Goal: Task Accomplishment & Management: Use online tool/utility

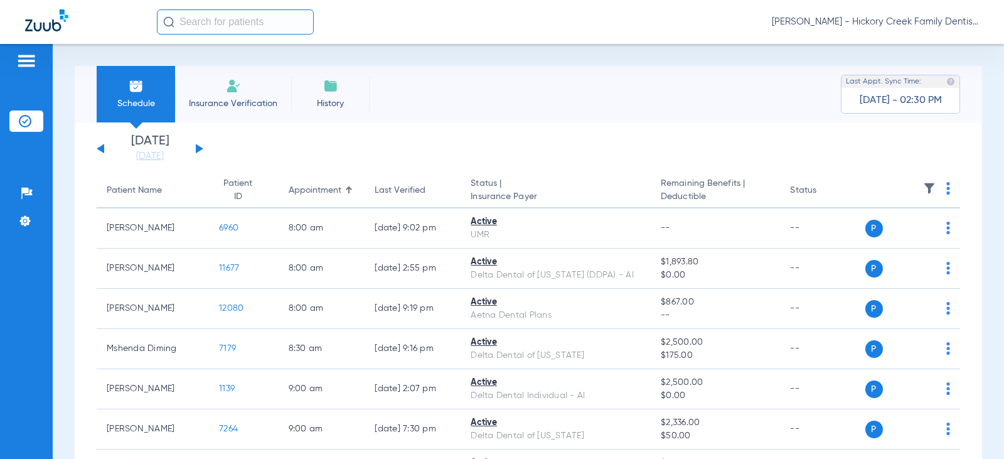
click at [205, 96] on li "Insurance Verification" at bounding box center [233, 94] width 116 height 56
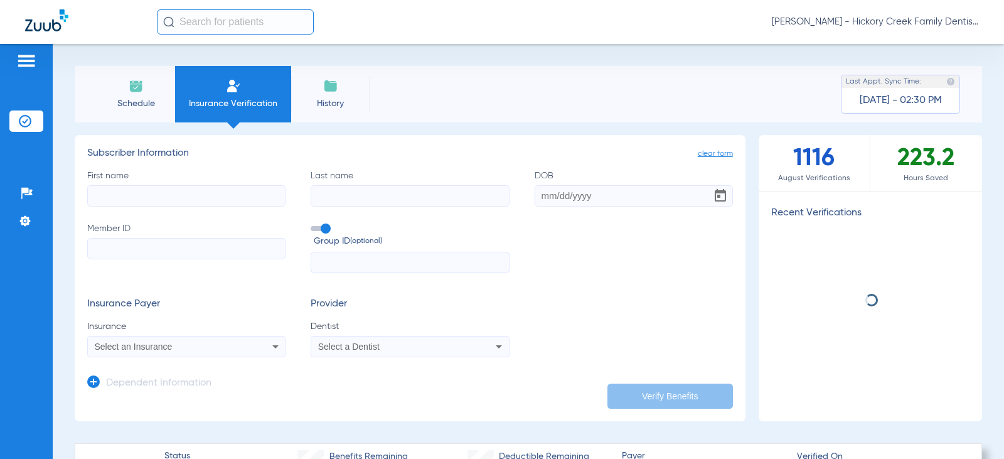
click at [161, 95] on li "Schedule" at bounding box center [136, 94] width 78 height 56
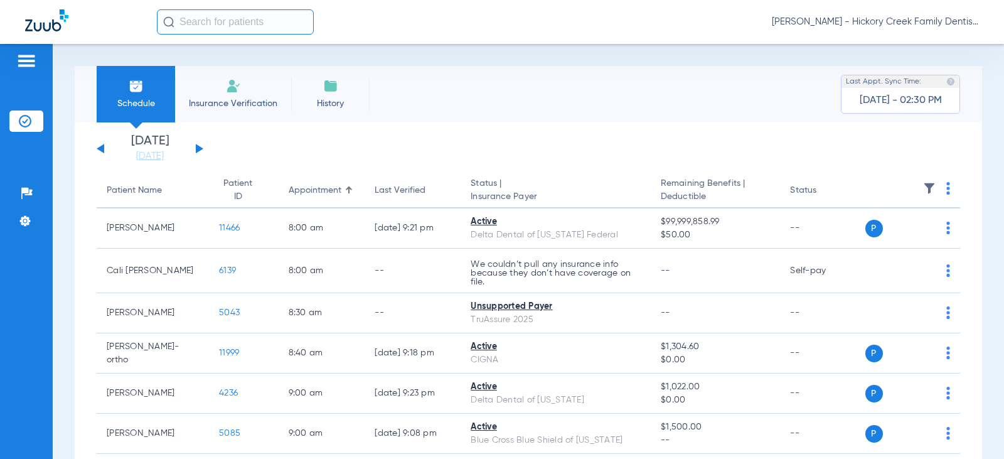
click at [196, 152] on button at bounding box center [200, 148] width 8 height 9
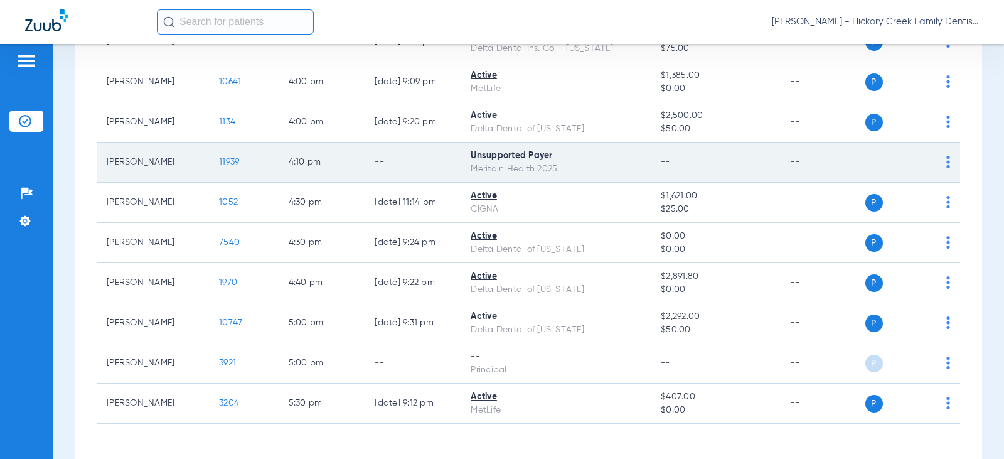
scroll to position [2352, 0]
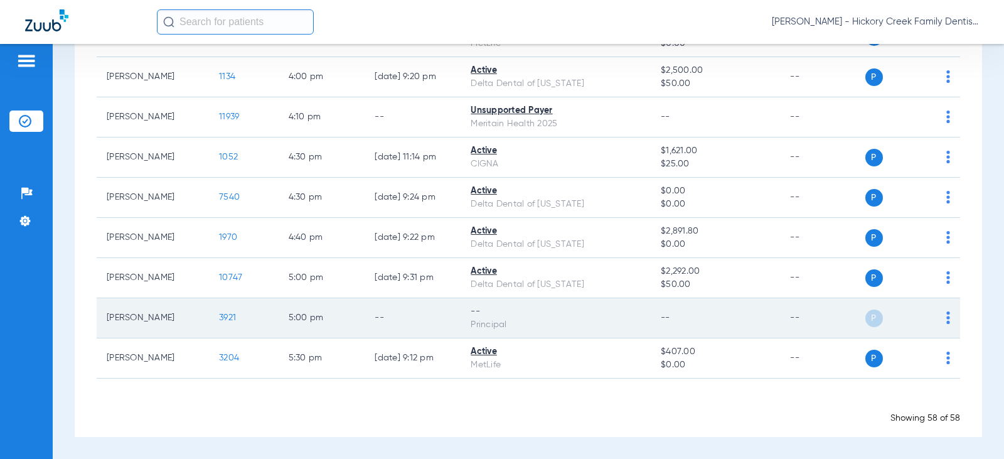
click at [946, 321] on img at bounding box center [948, 317] width 4 height 13
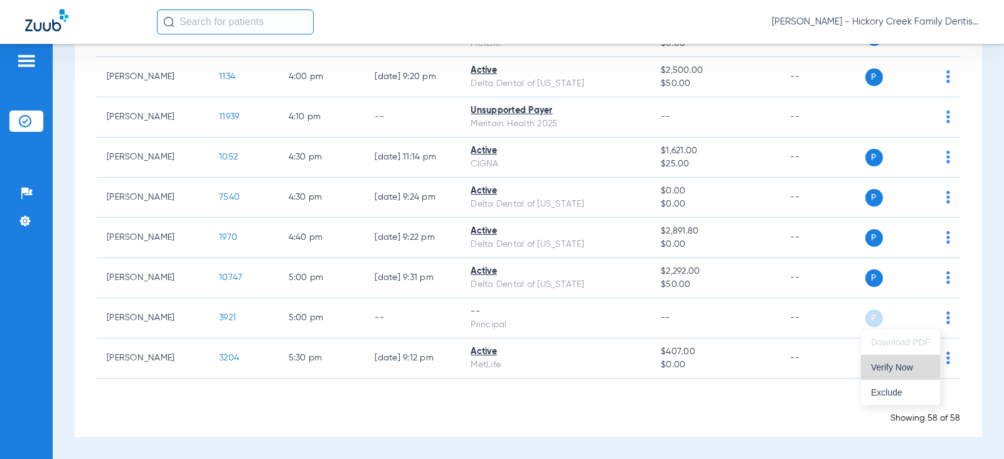
click at [885, 364] on span "Verify Now" at bounding box center [900, 367] width 59 height 9
